Goal: Transaction & Acquisition: Purchase product/service

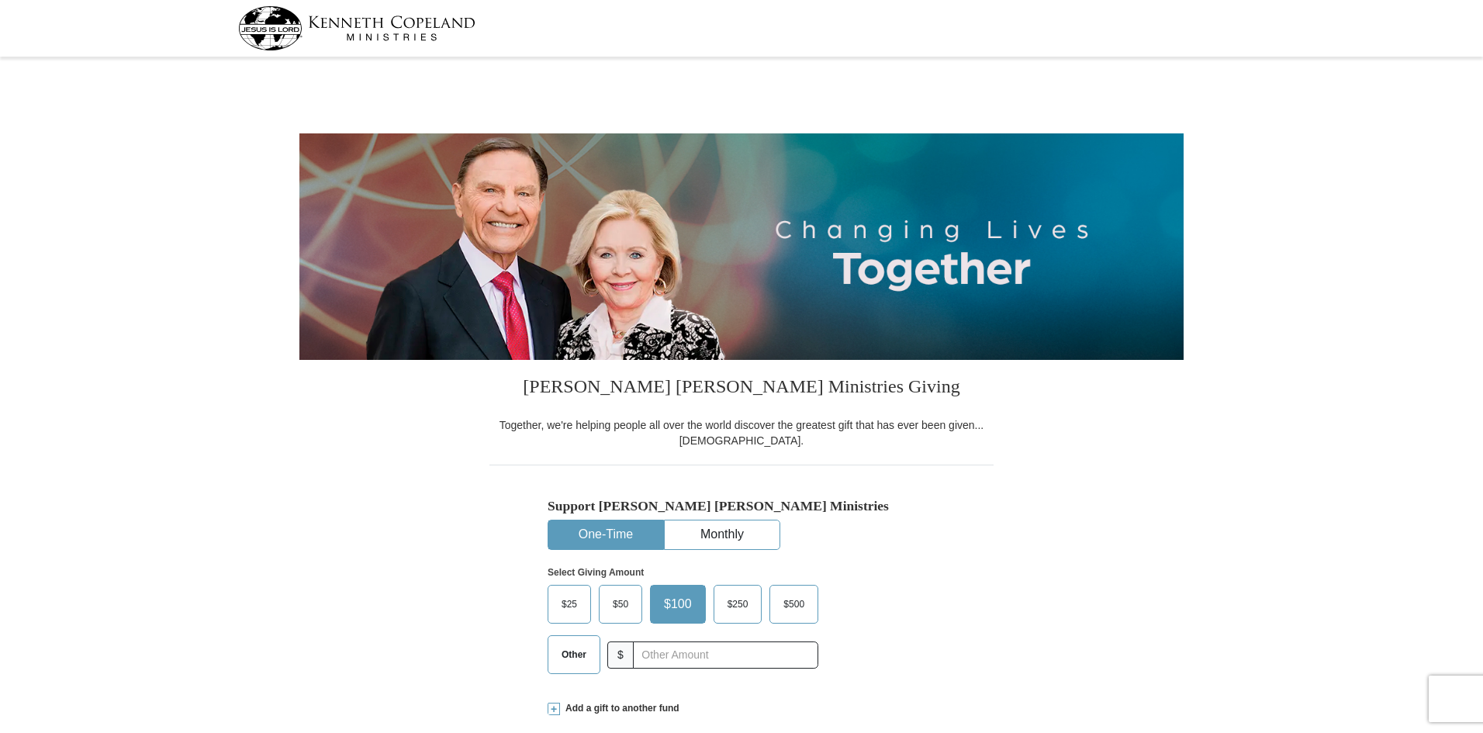
select select "NC"
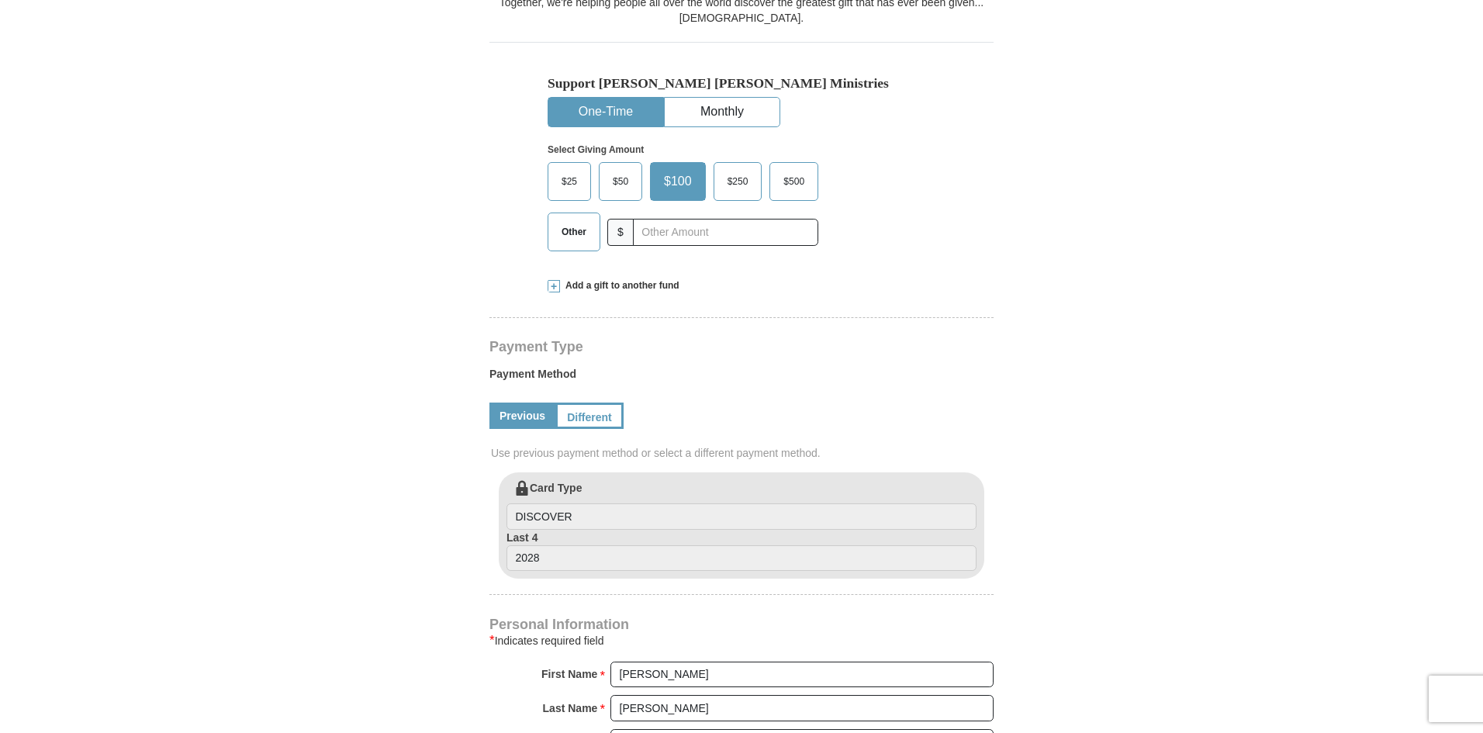
scroll to position [465, 0]
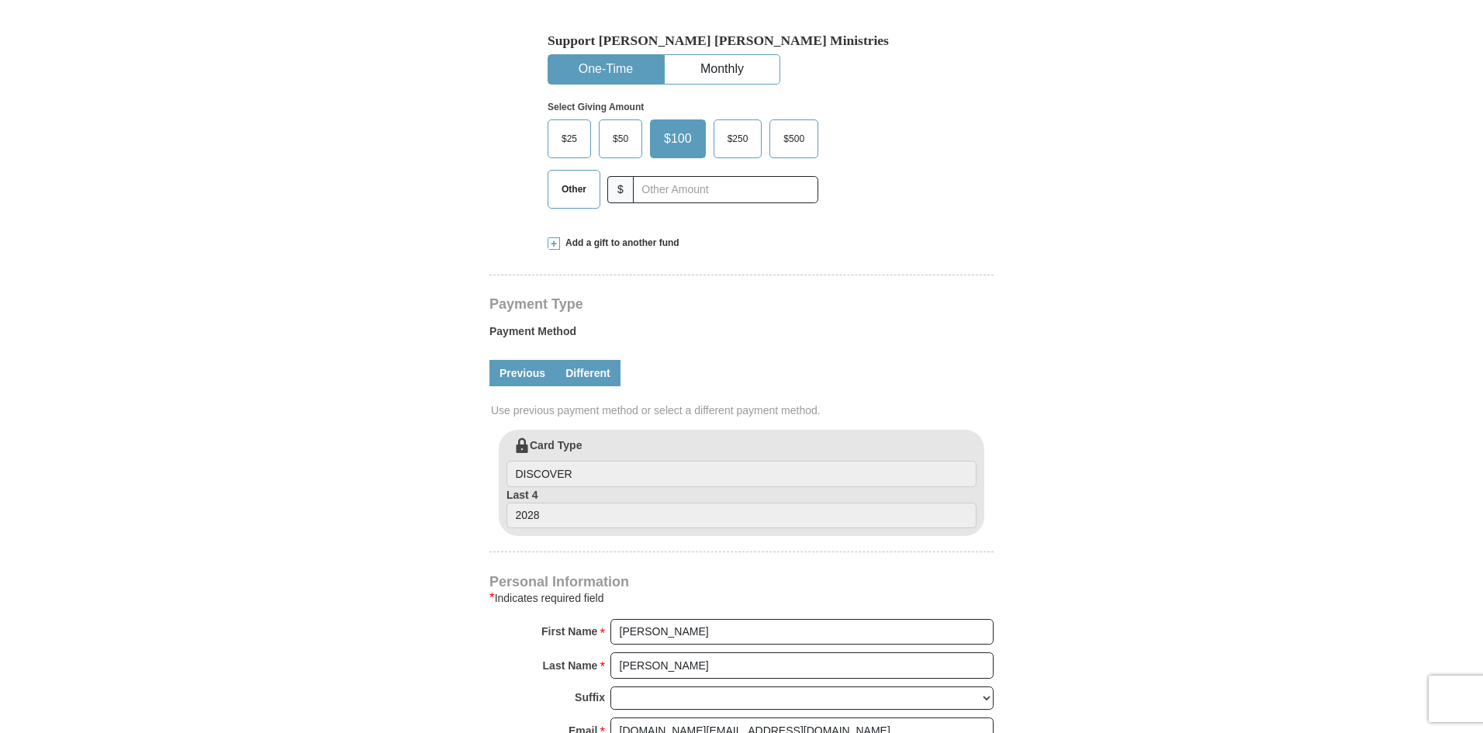
click at [586, 376] on link "Different" at bounding box center [587, 373] width 65 height 26
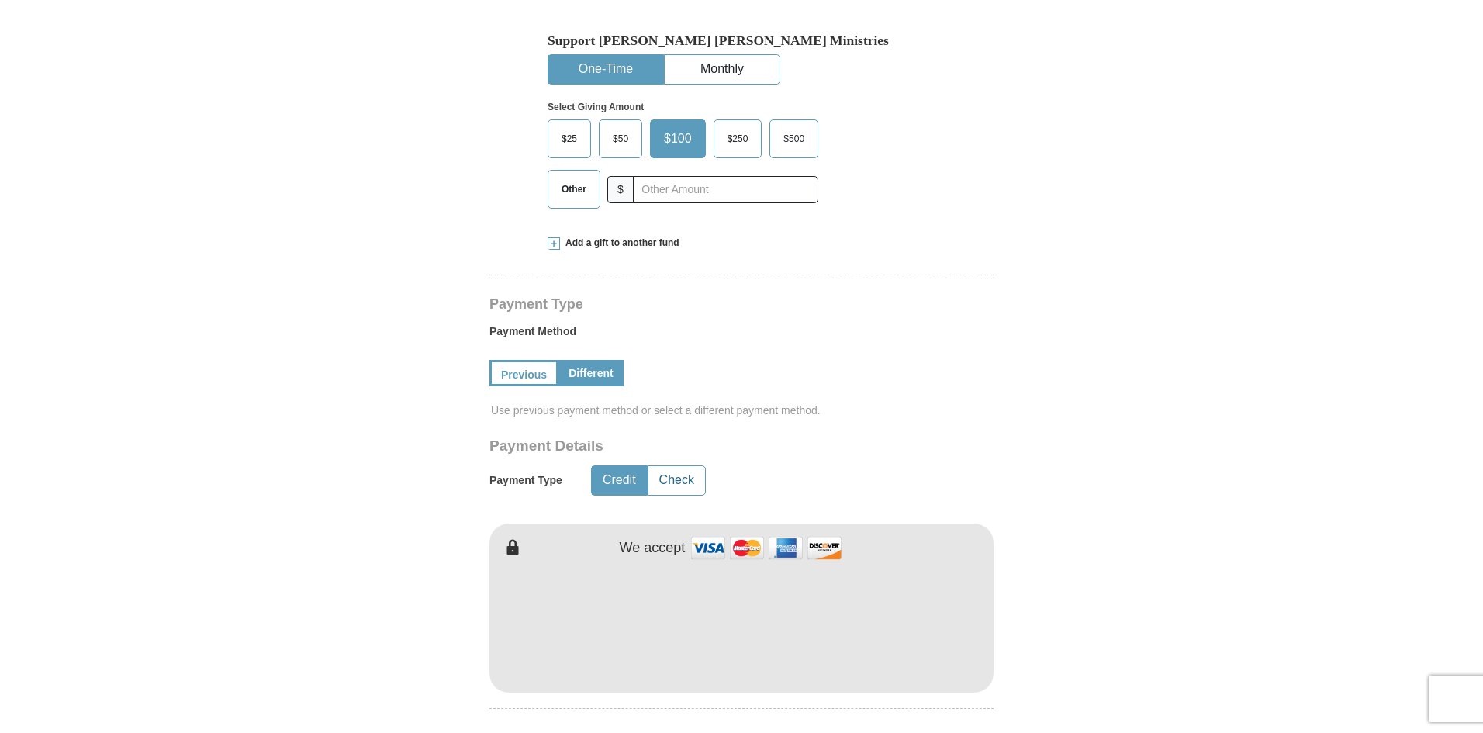
click at [667, 473] on button "Check" at bounding box center [677, 480] width 57 height 29
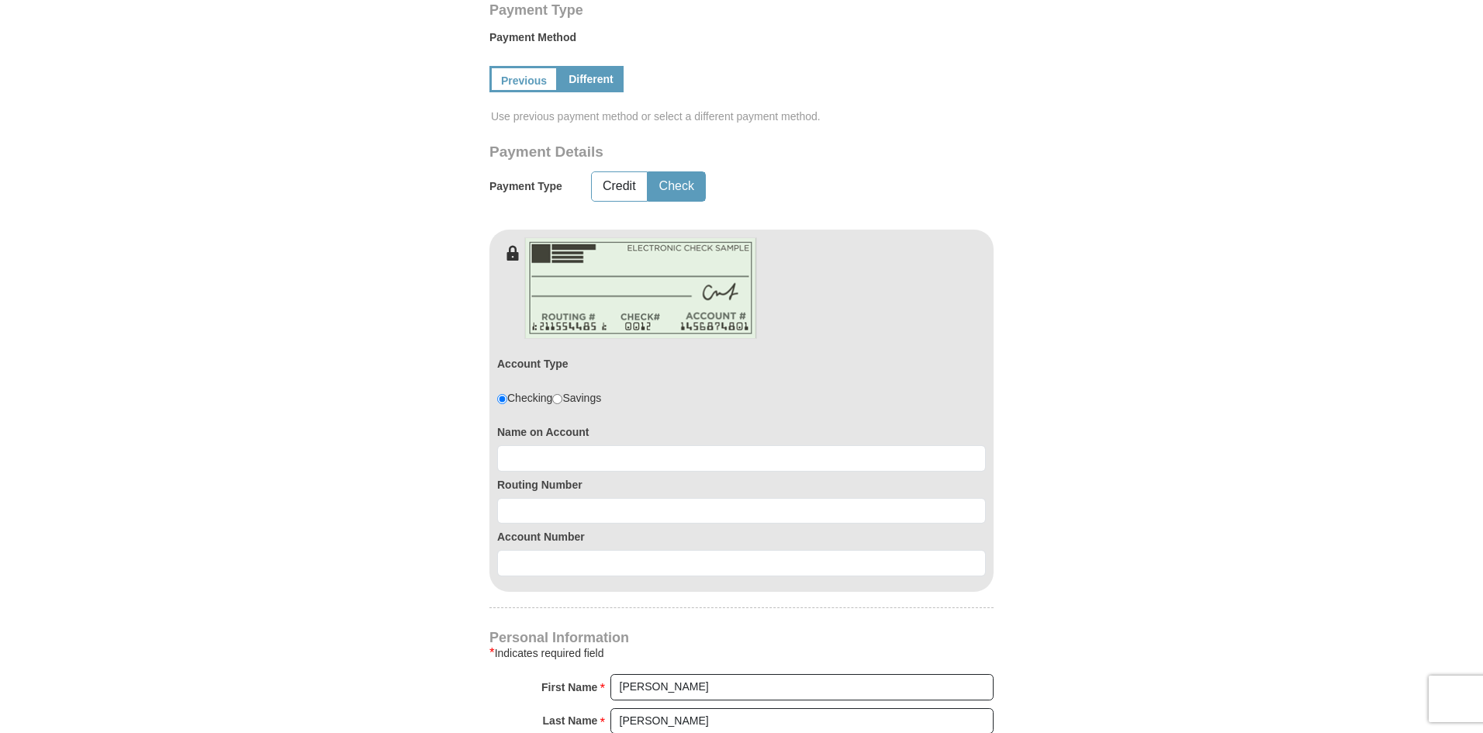
scroll to position [776, 0]
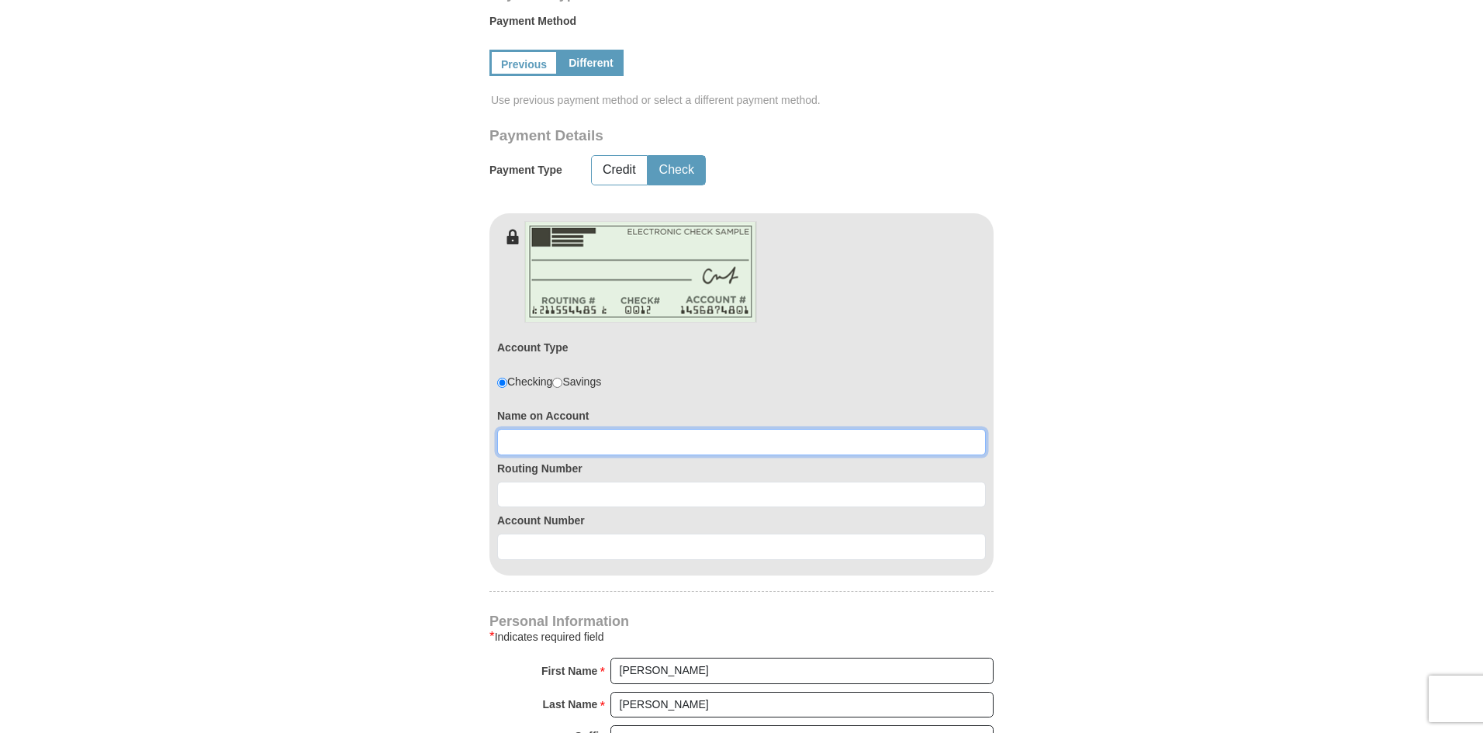
click at [546, 443] on input at bounding box center [741, 442] width 489 height 26
drag, startPoint x: 640, startPoint y: 448, endPoint x: 13, endPoint y: 426, distance: 627.2
type input "BLUEYED HORSE DESIGNS LLC"
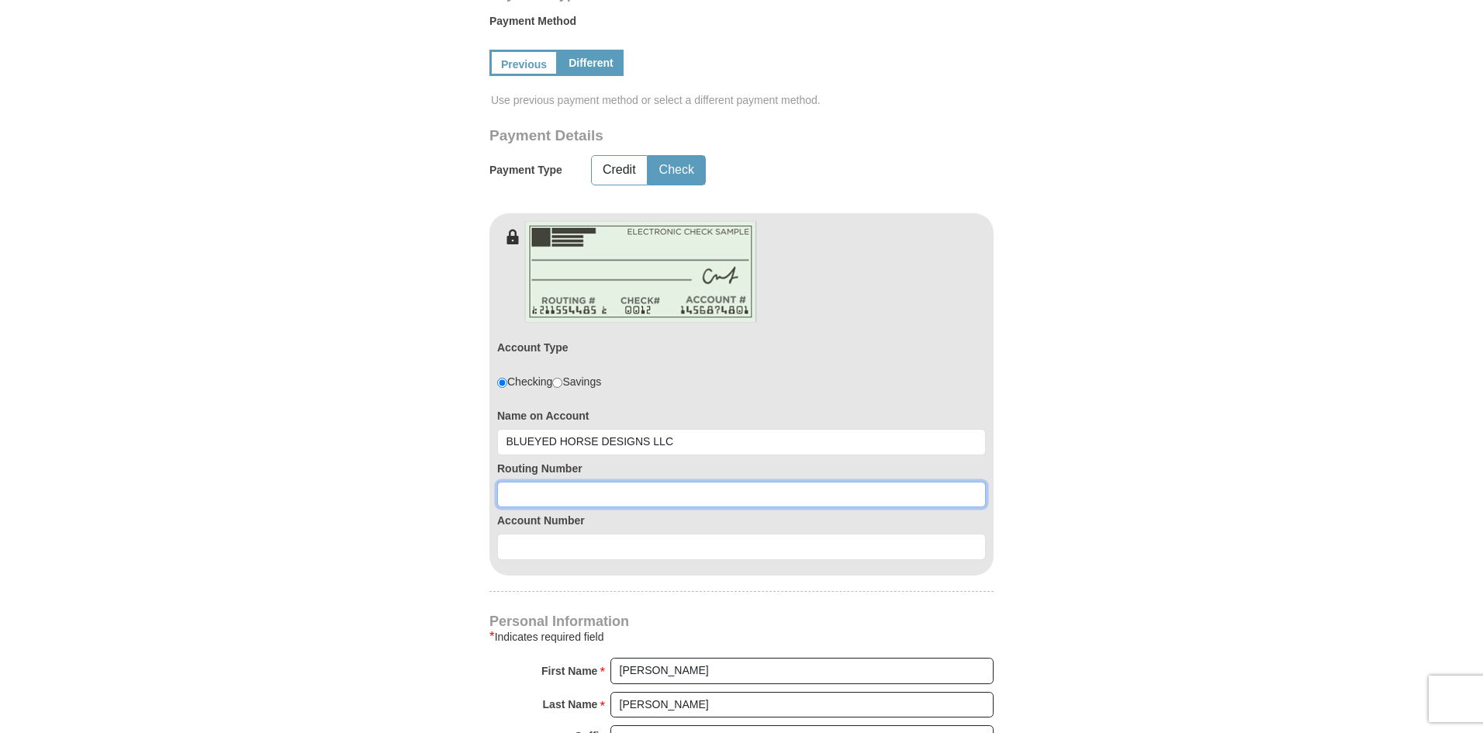
click at [532, 500] on input at bounding box center [741, 495] width 489 height 26
type input "053904483"
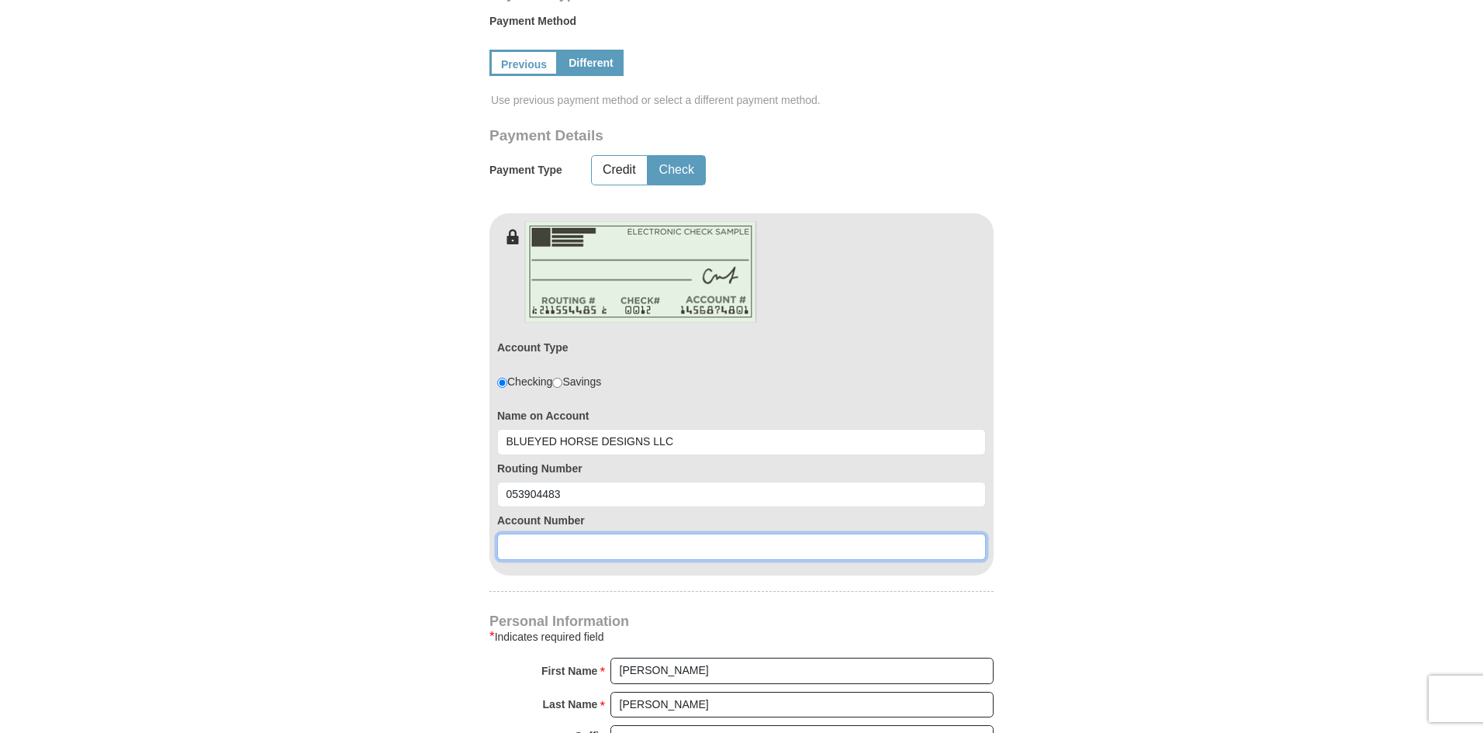
click at [523, 546] on input at bounding box center [741, 547] width 489 height 26
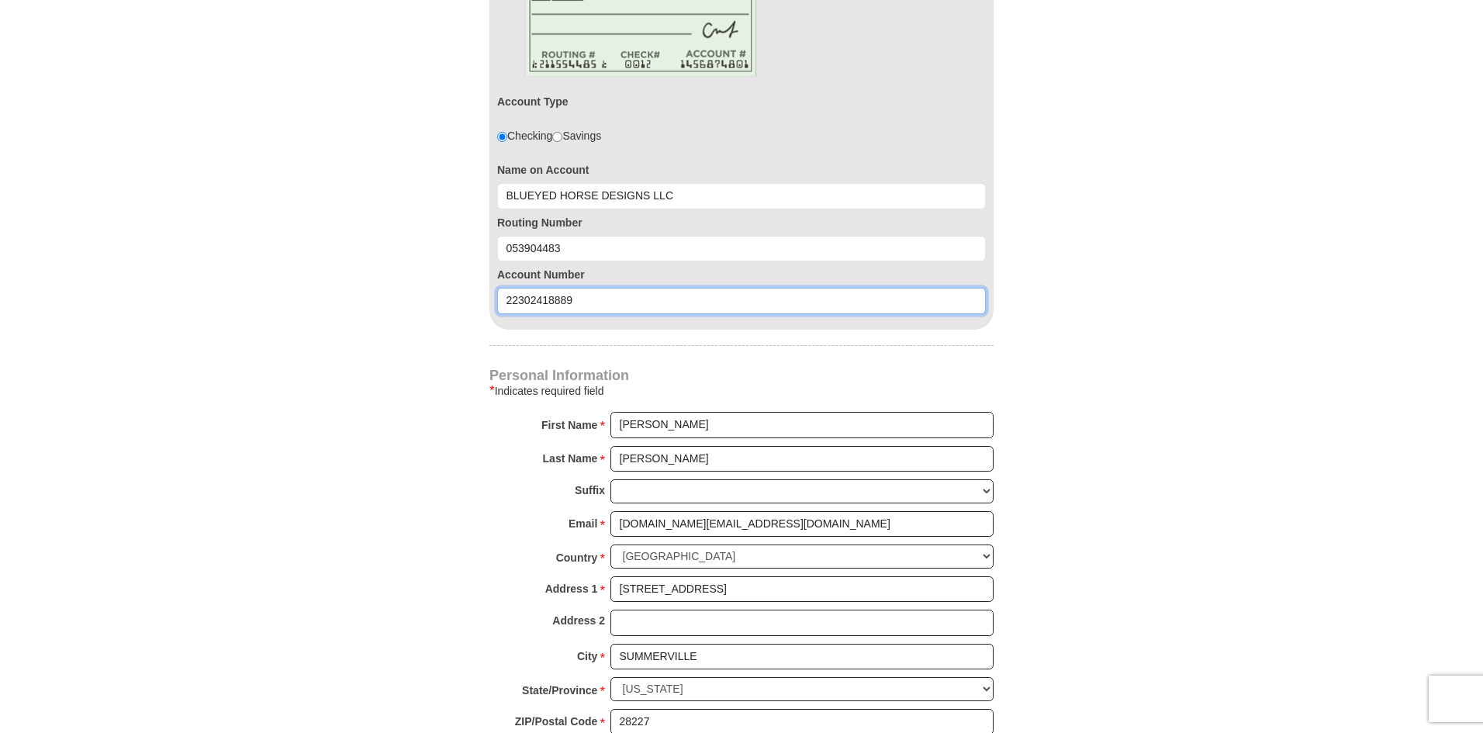
scroll to position [1086, 0]
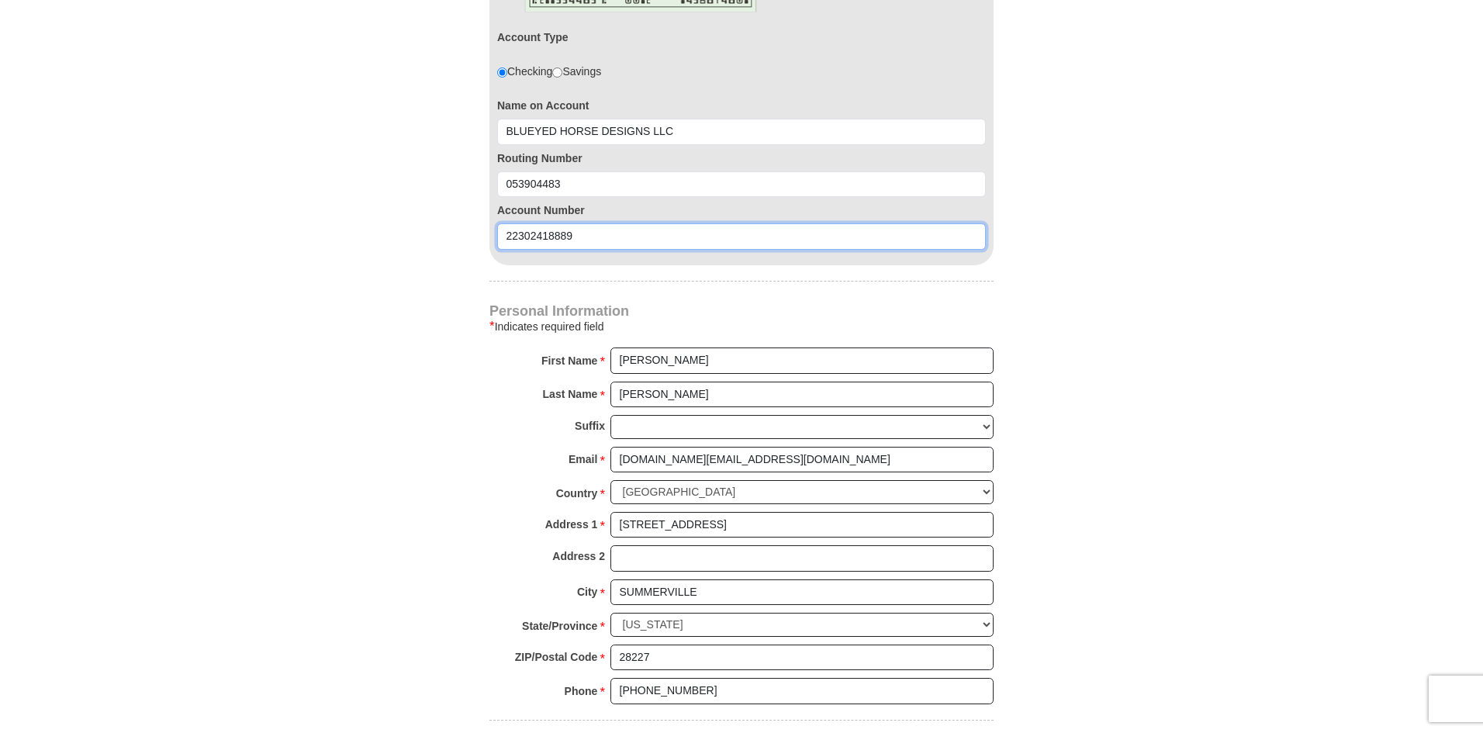
type input "22302418889"
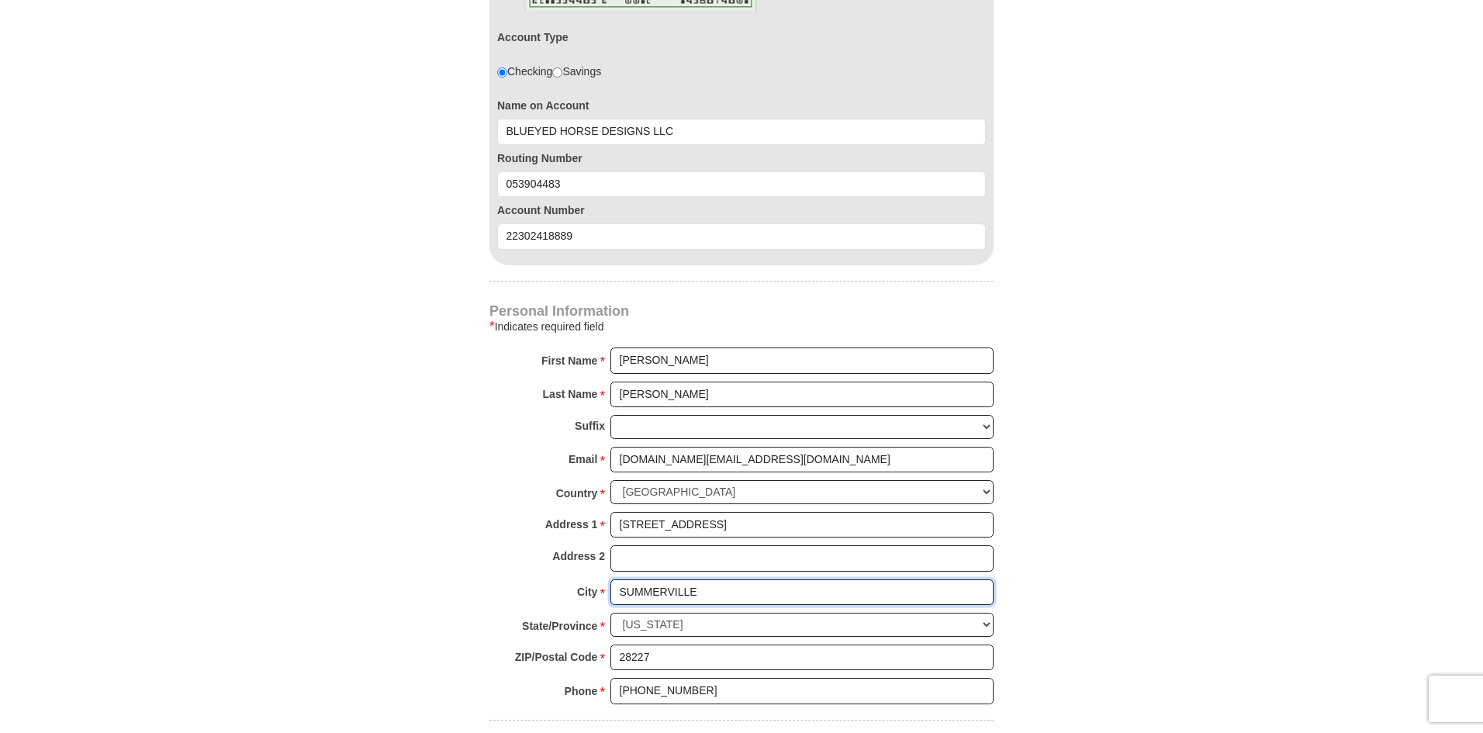
drag, startPoint x: 715, startPoint y: 590, endPoint x: 379, endPoint y: 584, distance: 335.2
type input "MINT HILL"
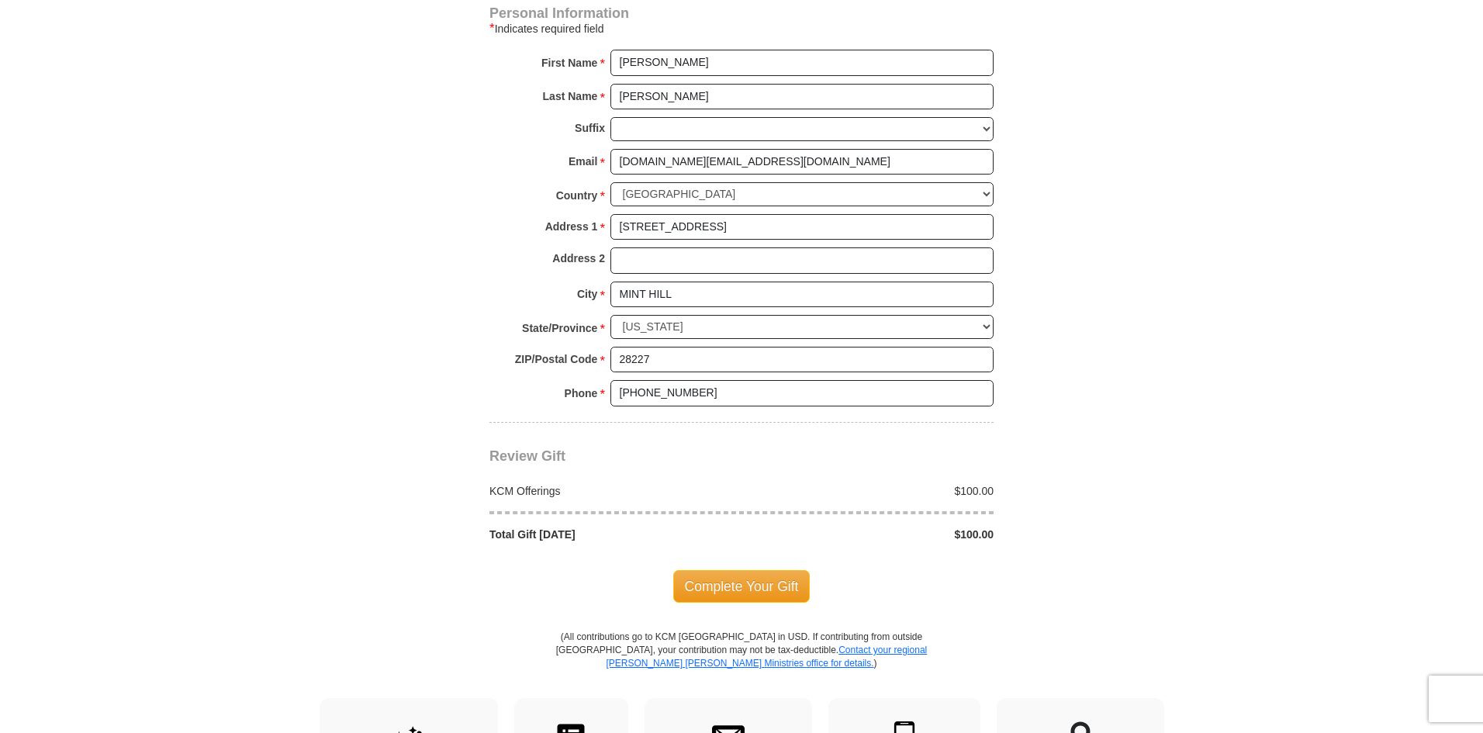
scroll to position [1396, 0]
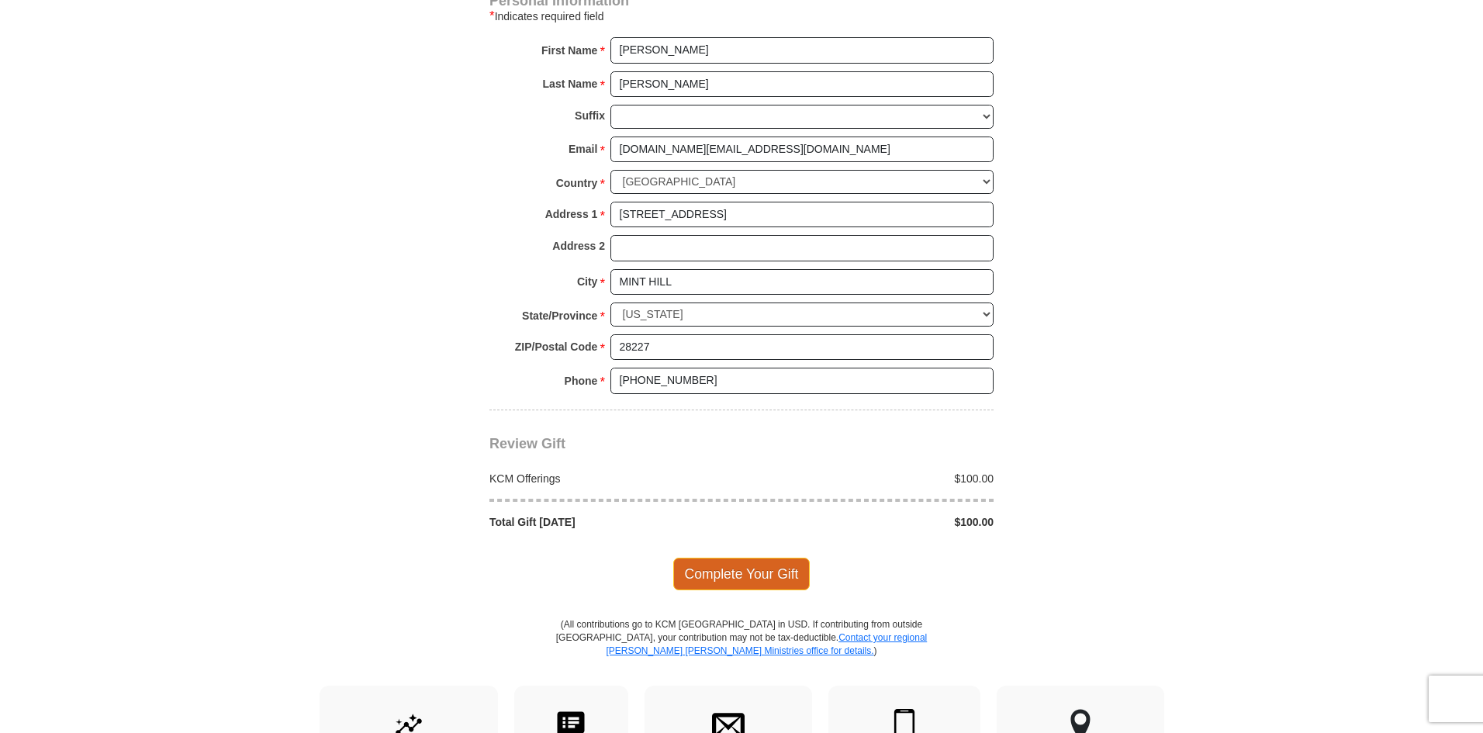
click at [739, 581] on span "Complete Your Gift" at bounding box center [741, 574] width 137 height 33
